Goal: Task Accomplishment & Management: Manage account settings

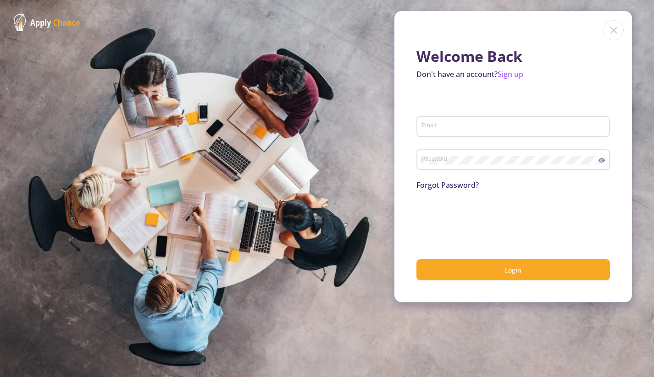
click at [446, 122] on div "Email" at bounding box center [513, 125] width 185 height 24
click at [450, 130] on input "Email" at bounding box center [514, 127] width 187 height 8
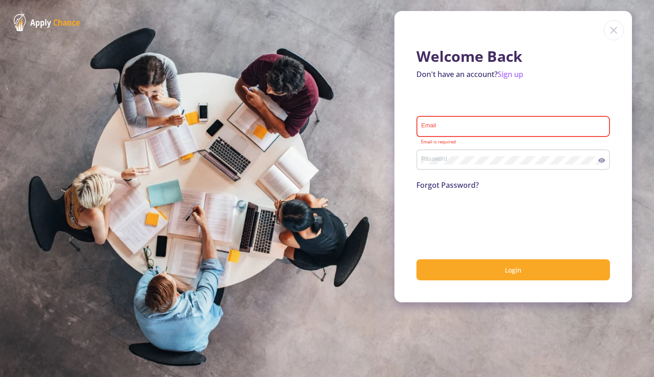
type input "a.reza.khanari@gmail.com"
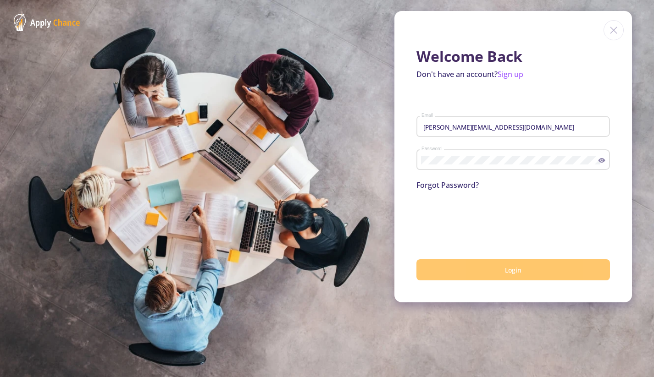
click at [438, 264] on button "Login" at bounding box center [513, 271] width 194 height 22
click at [466, 268] on button "Login" at bounding box center [513, 271] width 194 height 22
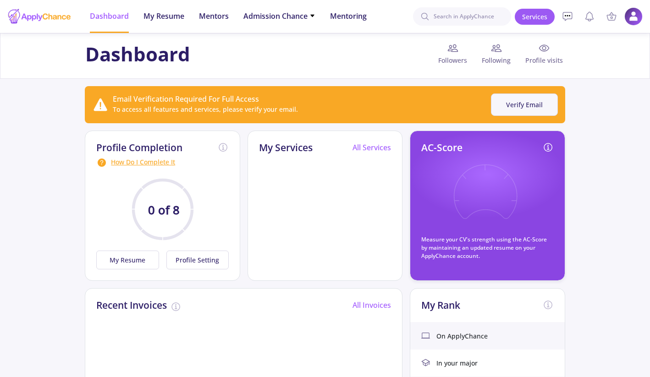
click at [516, 103] on button "Verify Email" at bounding box center [524, 105] width 67 height 22
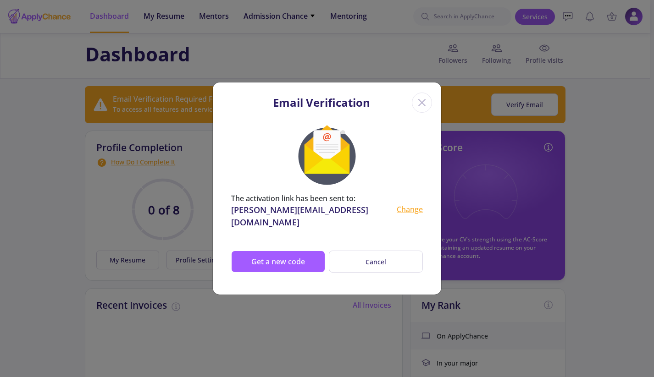
click at [303, 244] on div "The activation link has been sent to: a.reza.khanari@gmail.com Change Get a new…" at bounding box center [327, 208] width 228 height 176
click at [300, 259] on button "Get a new code" at bounding box center [278, 262] width 94 height 22
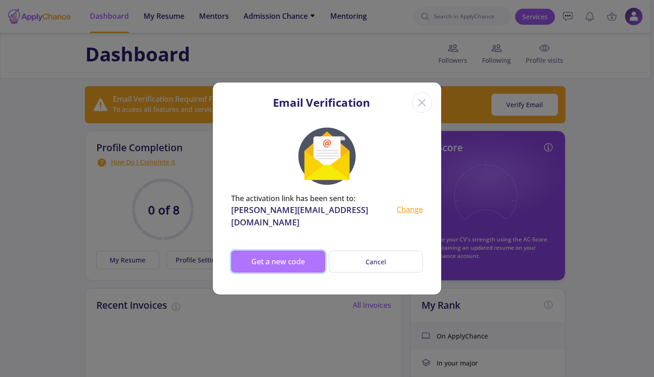
click at [294, 257] on button "Get a new code" at bounding box center [278, 262] width 94 height 22
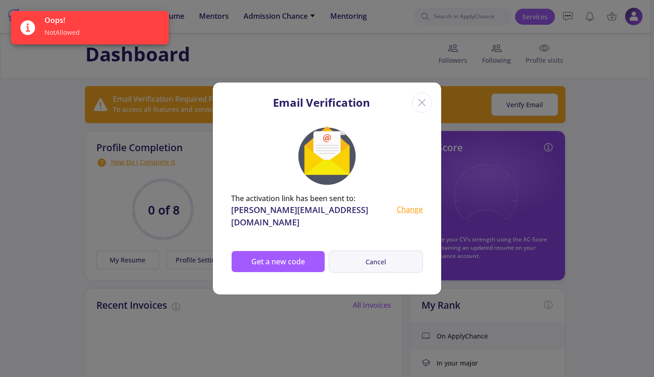
click at [358, 255] on button "Cancel" at bounding box center [376, 262] width 94 height 22
